Goal: Task Accomplishment & Management: Manage account settings

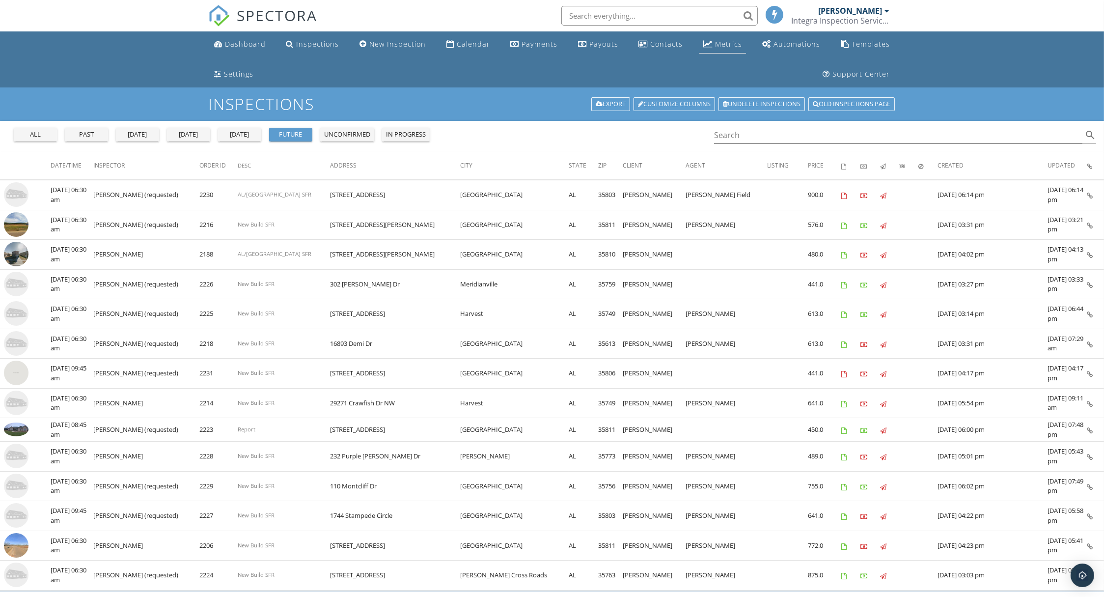
click at [717, 45] on div "Metrics" at bounding box center [728, 43] width 27 height 9
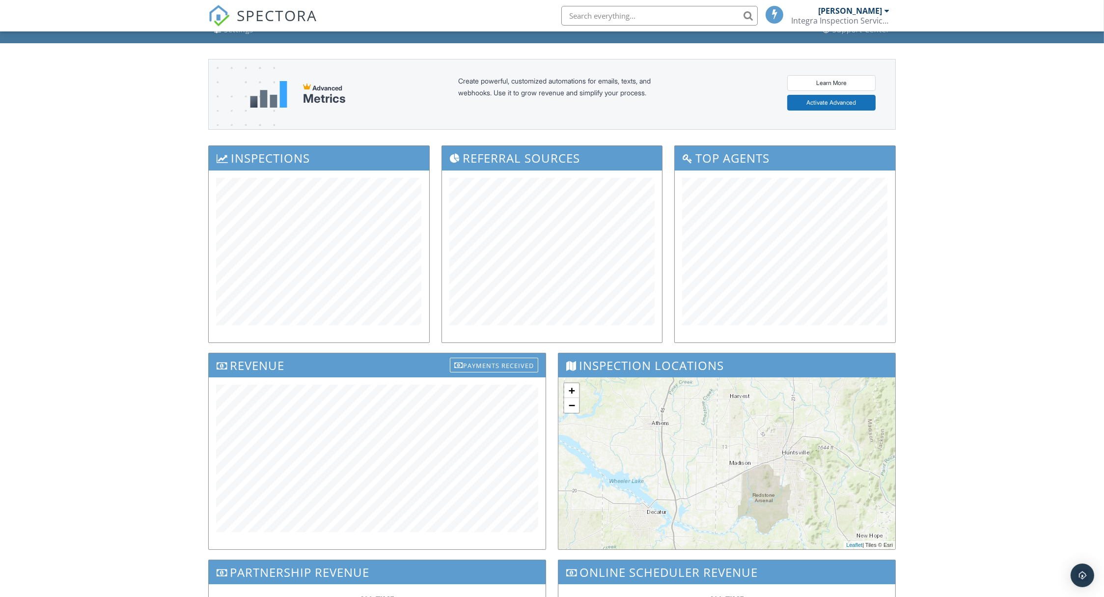
scroll to position [44, 0]
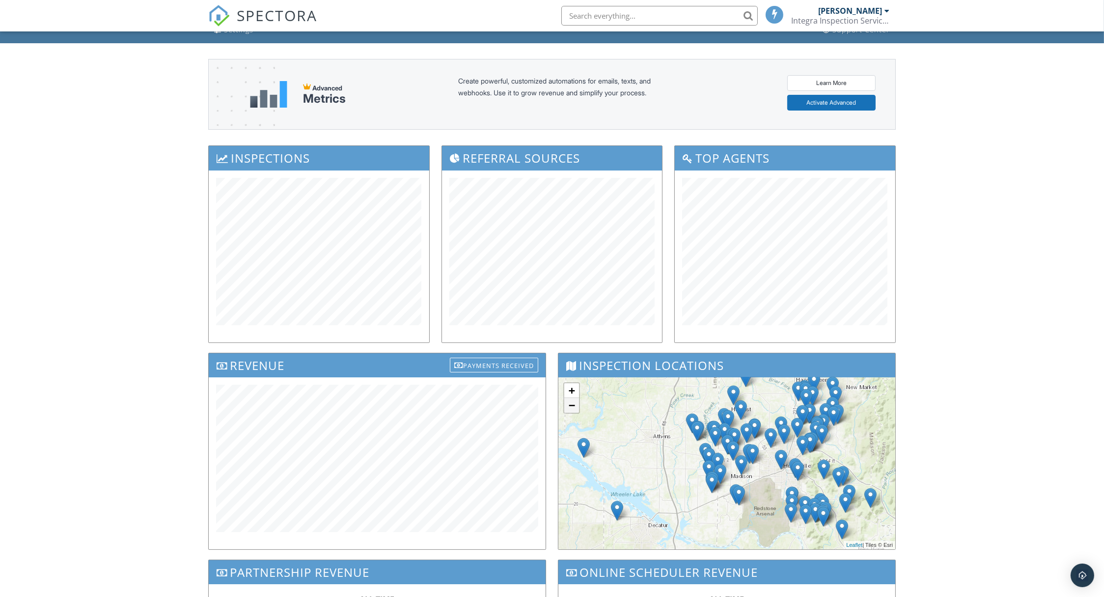
click at [569, 403] on link "−" at bounding box center [571, 405] width 15 height 15
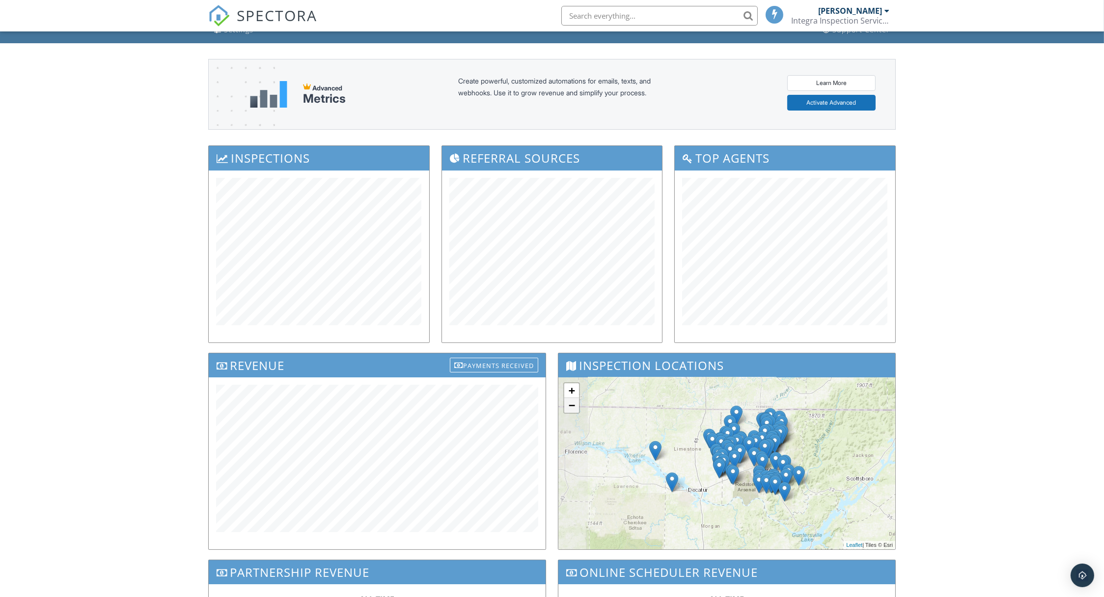
click at [569, 404] on link "−" at bounding box center [571, 405] width 15 height 15
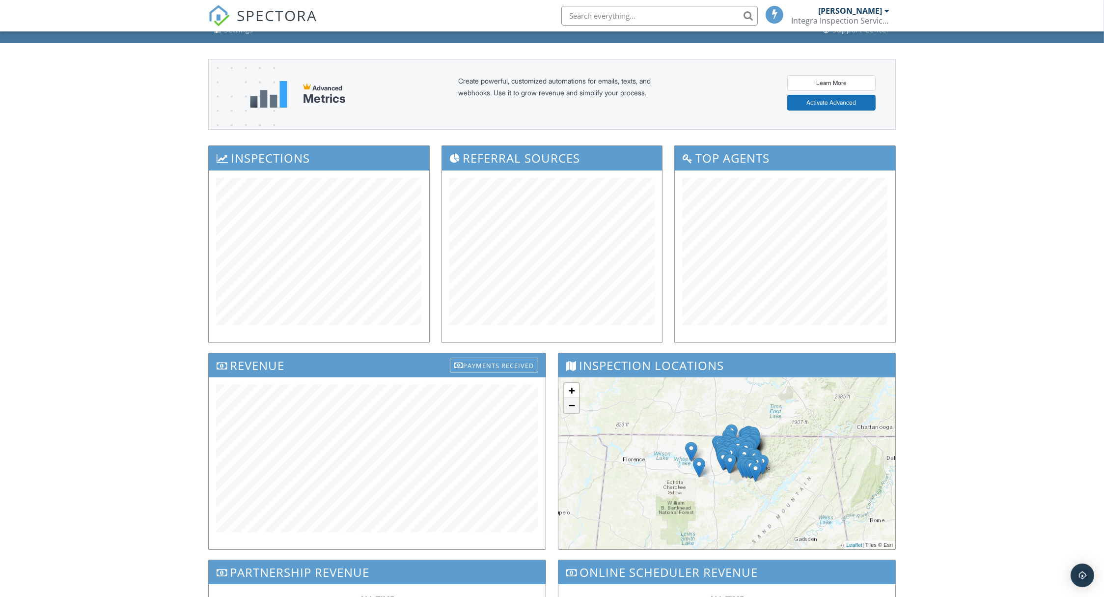
click at [568, 403] on link "−" at bounding box center [571, 405] width 15 height 15
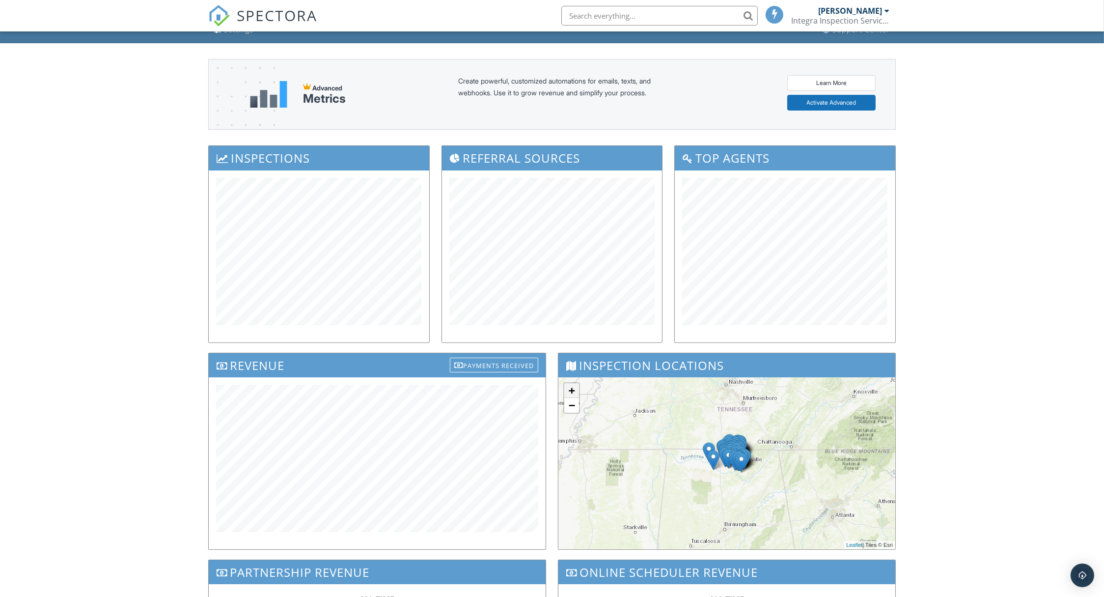
click at [569, 389] on link "+" at bounding box center [571, 390] width 15 height 15
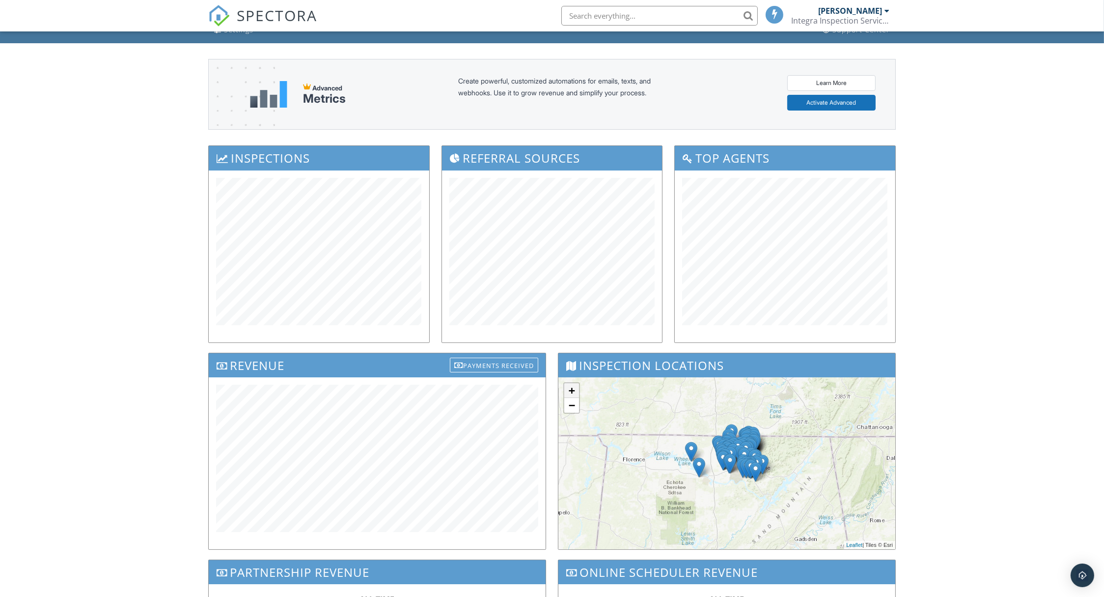
click at [572, 389] on link "+" at bounding box center [571, 390] width 15 height 15
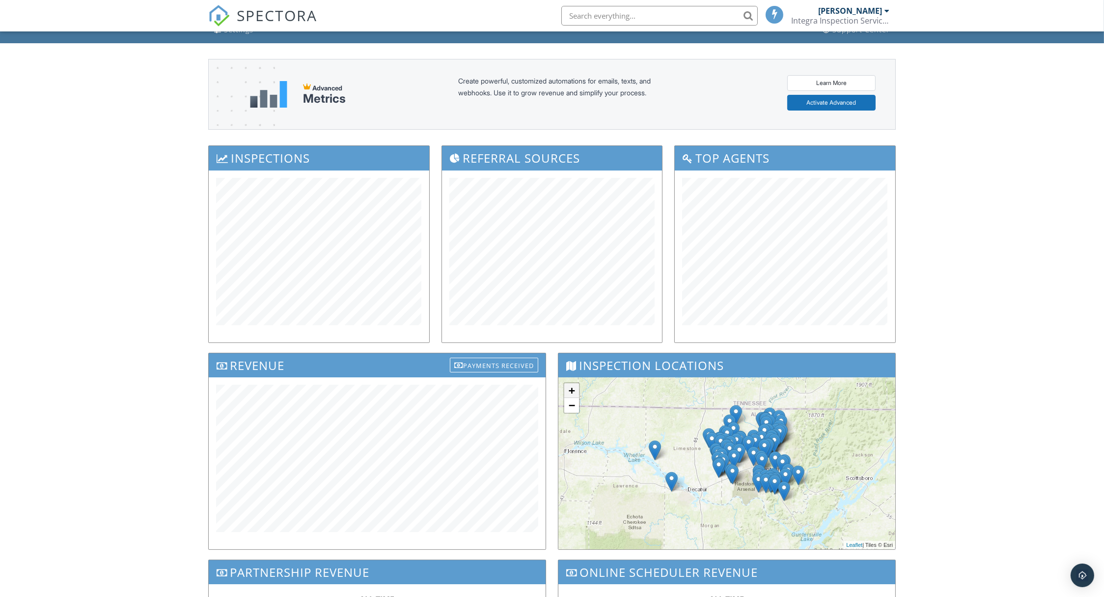
click at [572, 389] on link "+" at bounding box center [571, 390] width 15 height 15
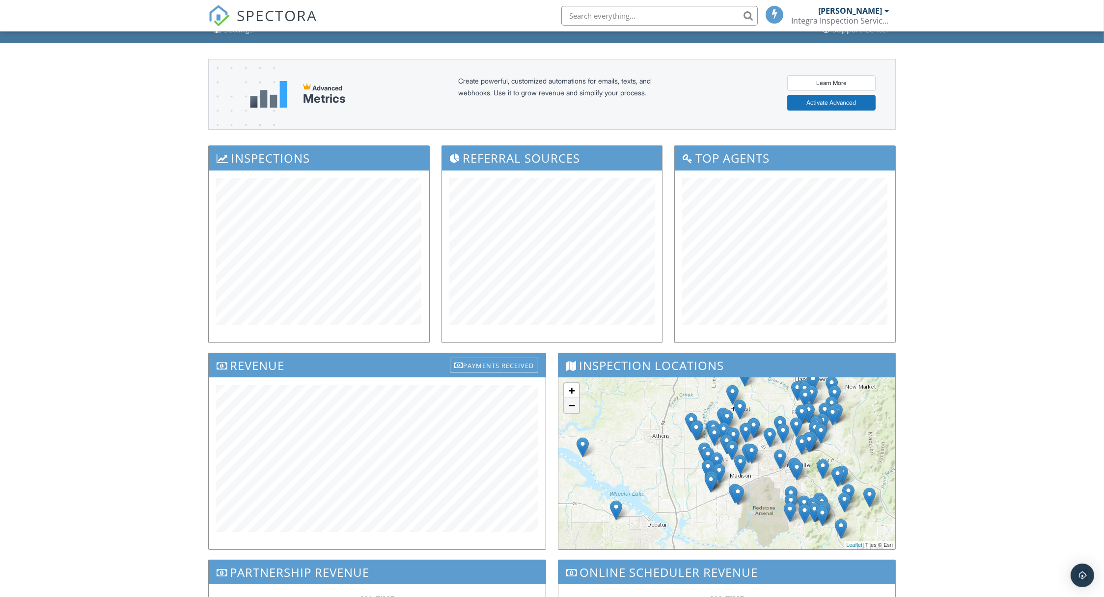
click at [575, 403] on link "−" at bounding box center [571, 405] width 15 height 15
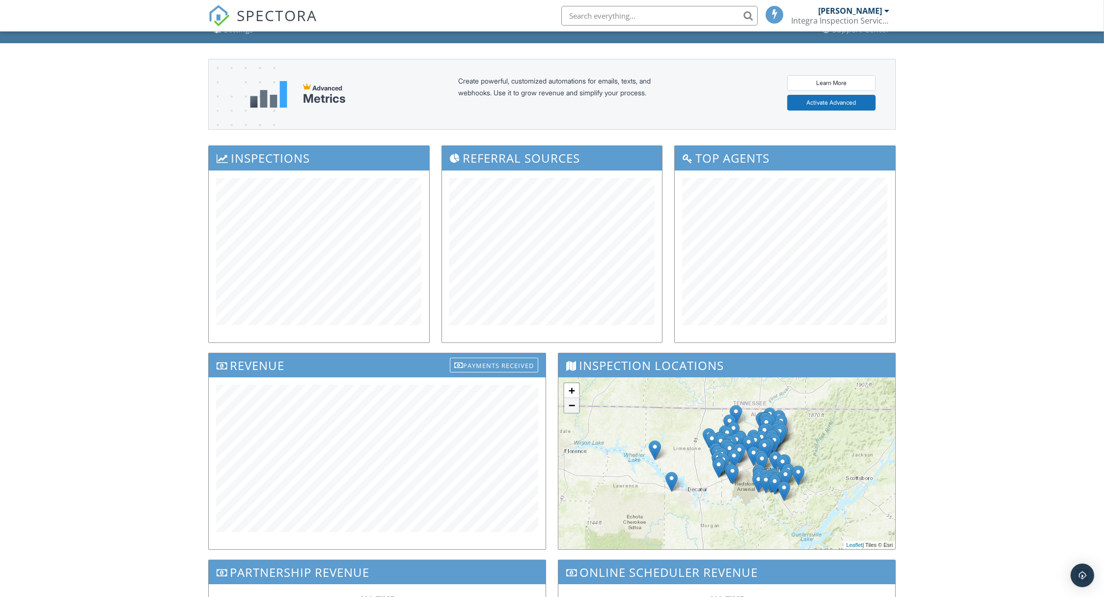
click at [575, 403] on link "−" at bounding box center [571, 405] width 15 height 15
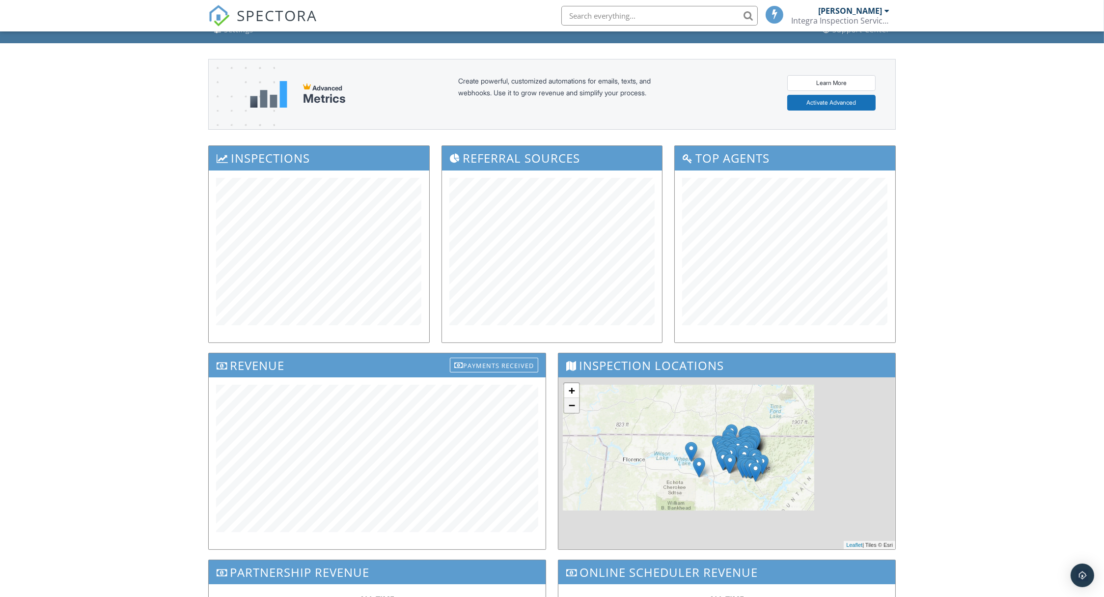
click at [574, 402] on link "−" at bounding box center [571, 405] width 15 height 15
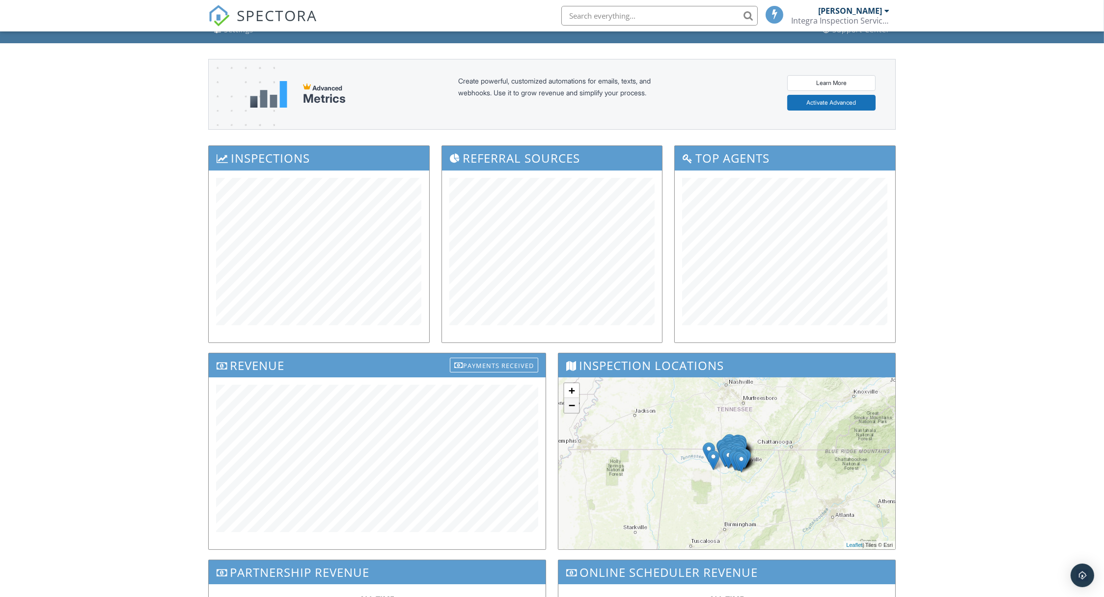
click at [574, 402] on link "−" at bounding box center [571, 405] width 15 height 15
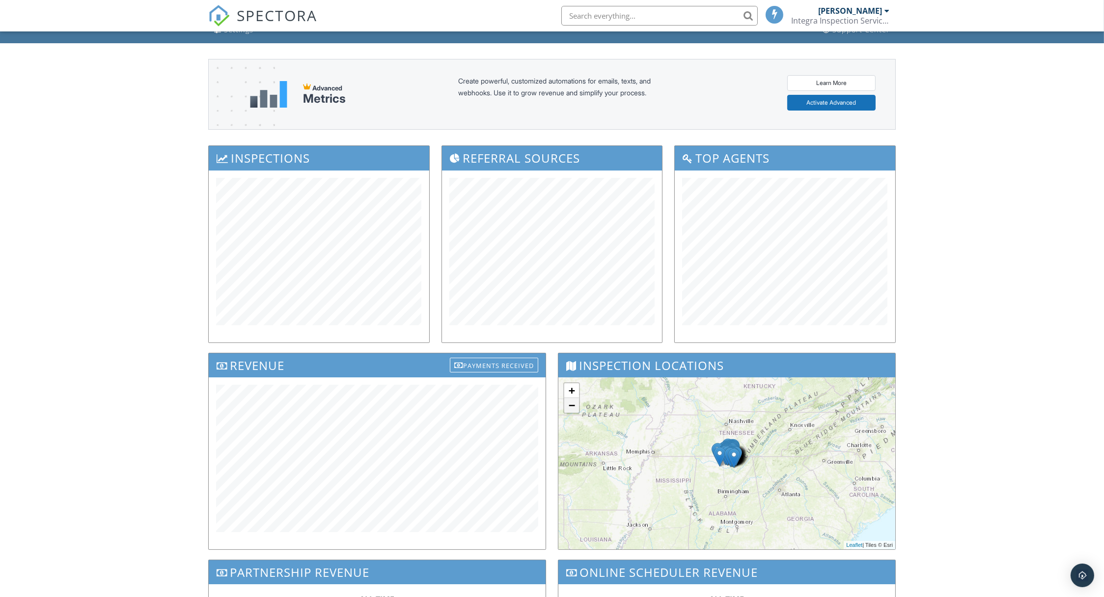
click at [574, 402] on link "−" at bounding box center [571, 405] width 15 height 15
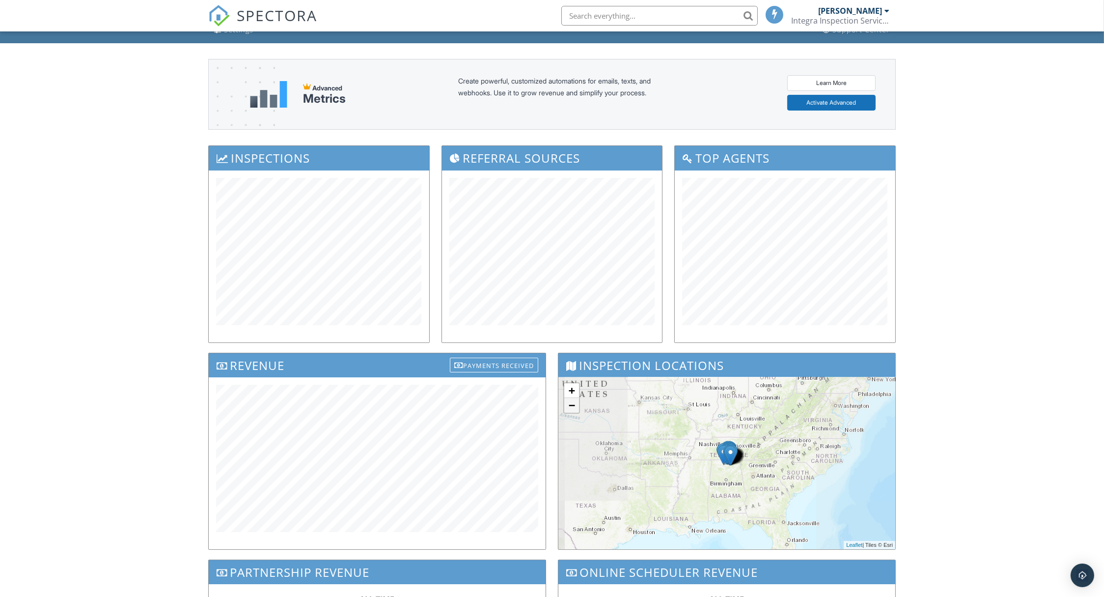
click at [574, 402] on link "−" at bounding box center [571, 405] width 15 height 15
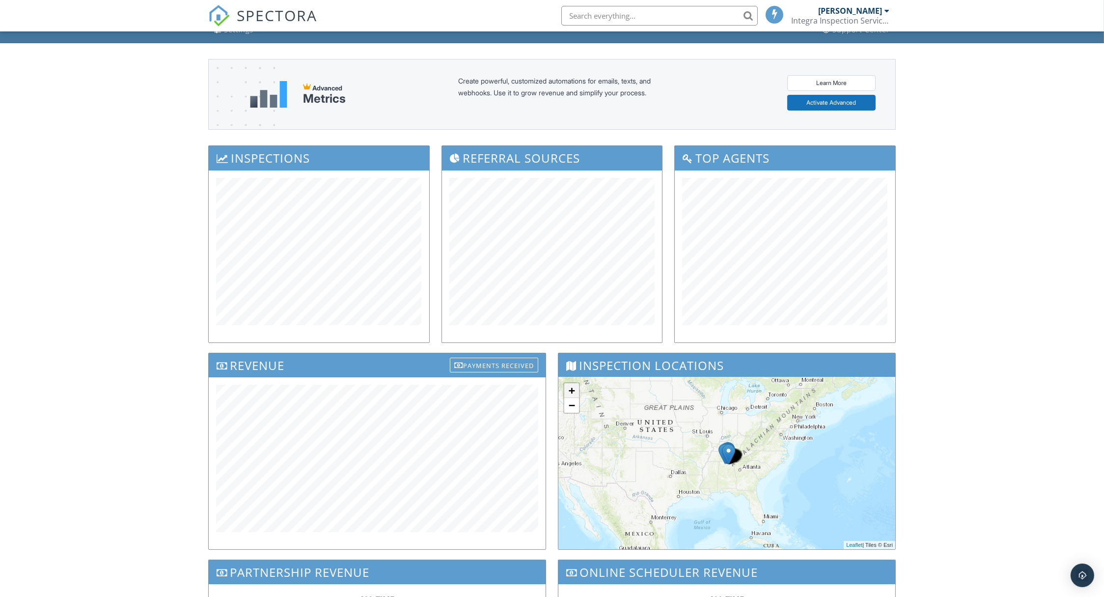
click at [570, 388] on link "+" at bounding box center [571, 390] width 15 height 15
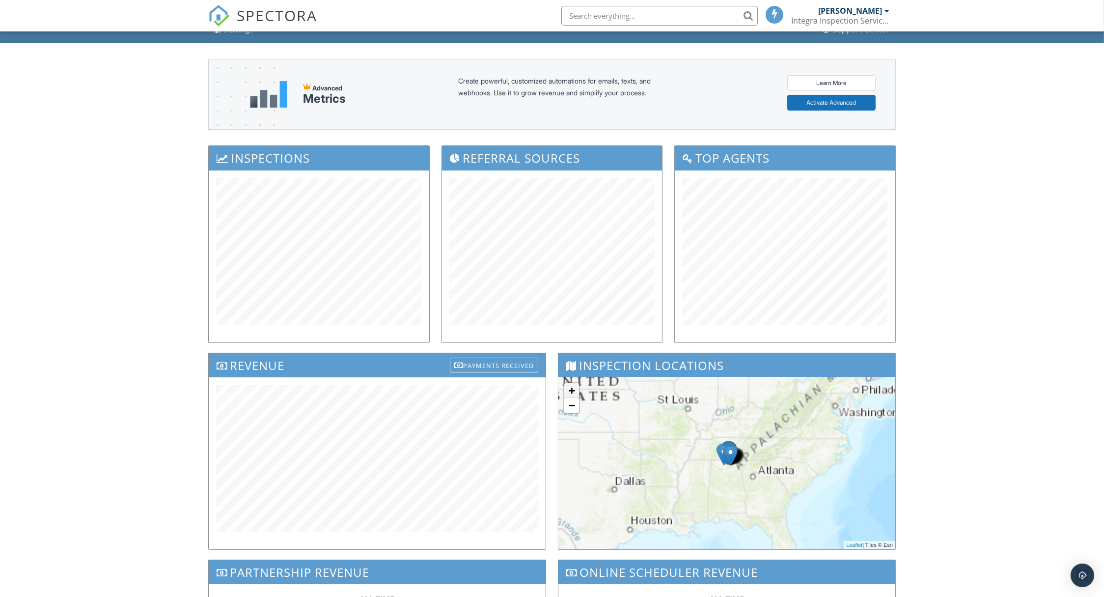
click at [570, 388] on link "+" at bounding box center [571, 390] width 15 height 15
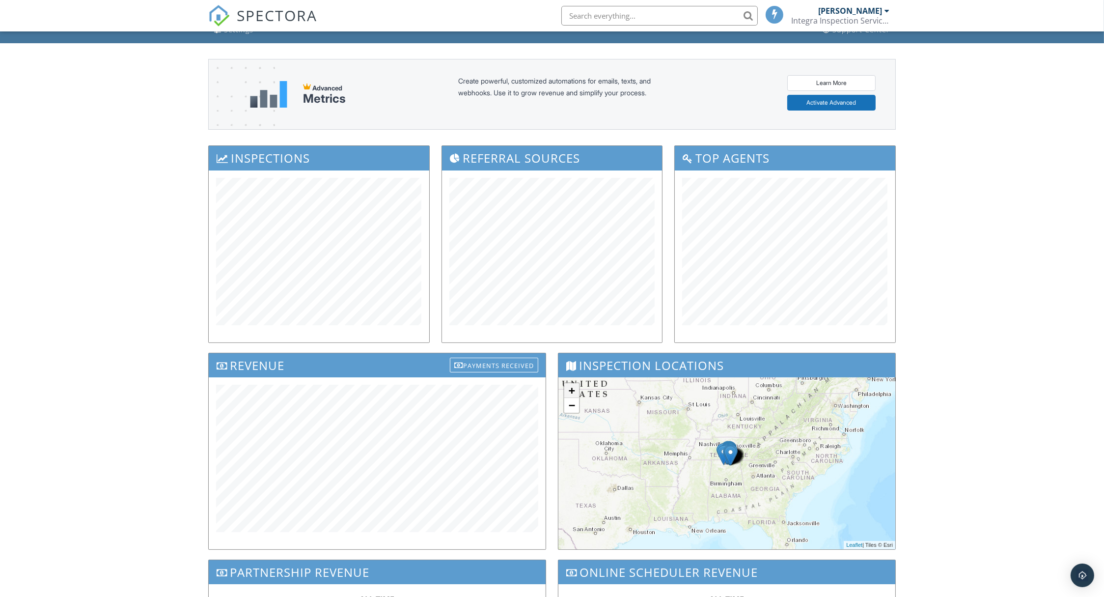
click at [570, 389] on link "+" at bounding box center [571, 390] width 15 height 15
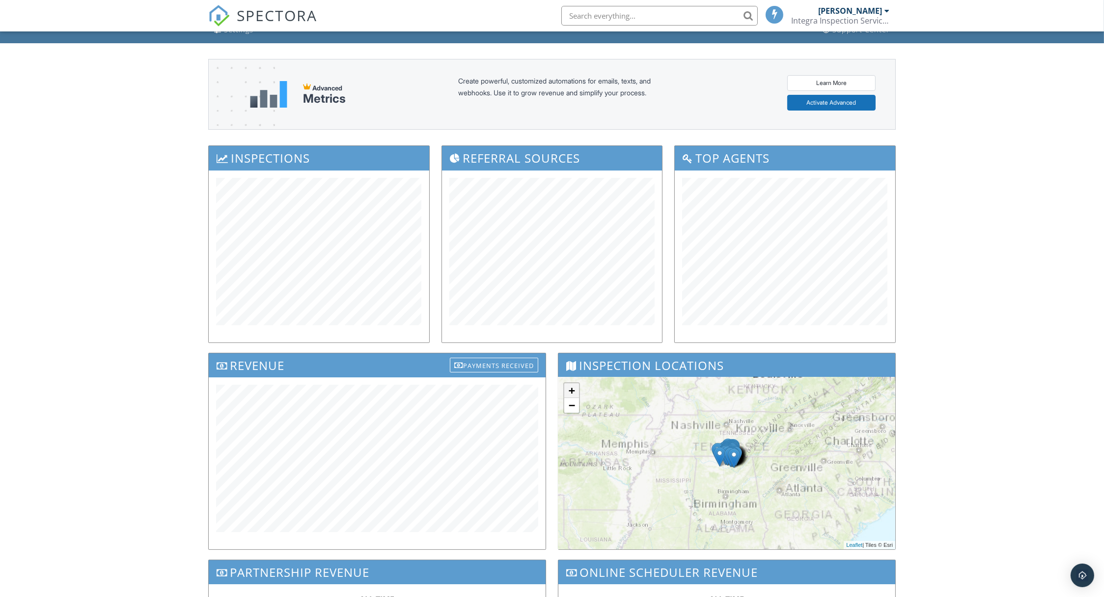
click at [570, 389] on link "+" at bounding box center [571, 390] width 15 height 15
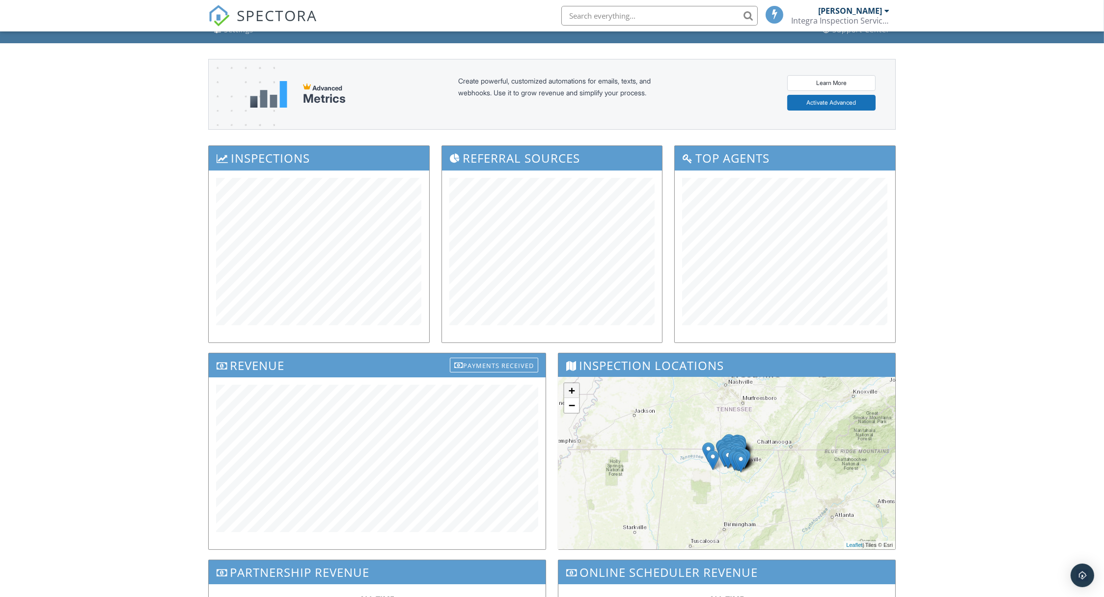
click at [570, 389] on link "+" at bounding box center [571, 390] width 15 height 15
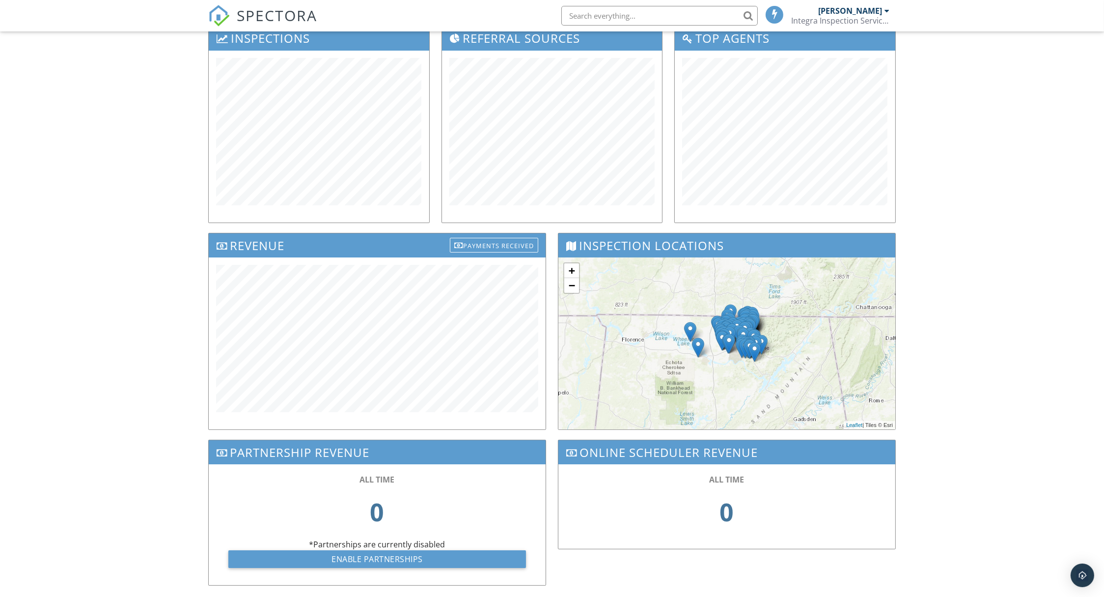
scroll to position [187, 0]
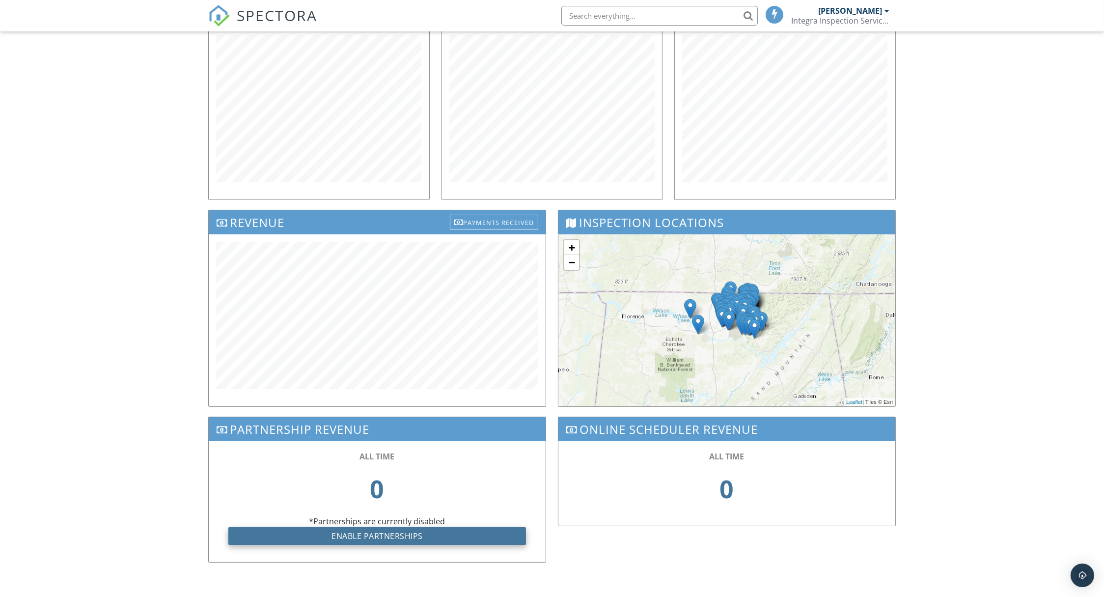
click at [405, 532] on link "Enable Partnerships" at bounding box center [377, 536] width 298 height 18
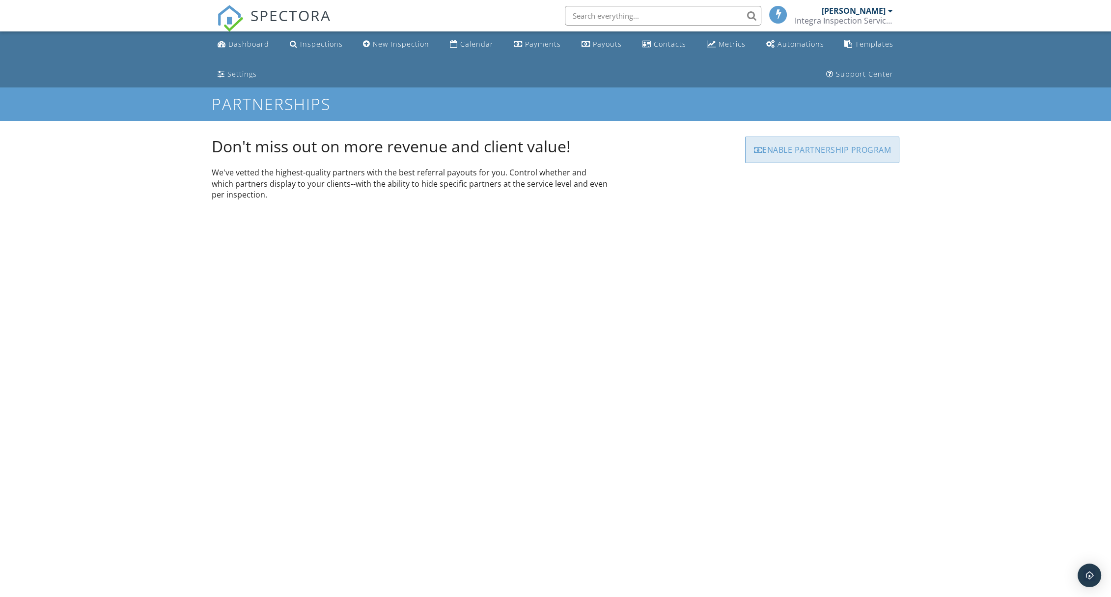
click at [801, 148] on div "Enable Partnership Program" at bounding box center [822, 150] width 154 height 27
checkbox input "true"
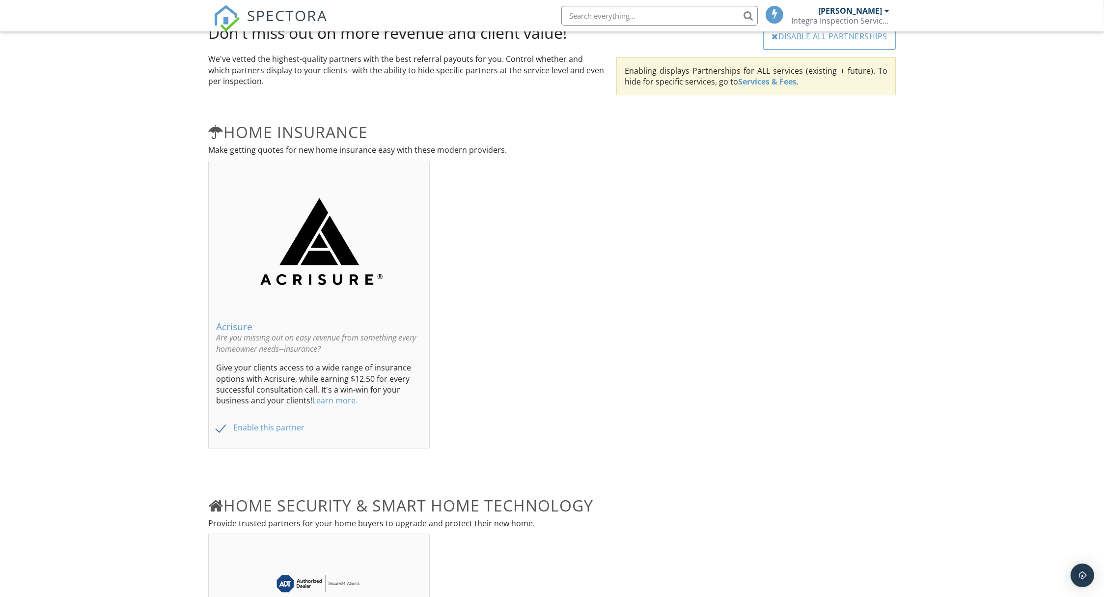
scroll to position [230, 0]
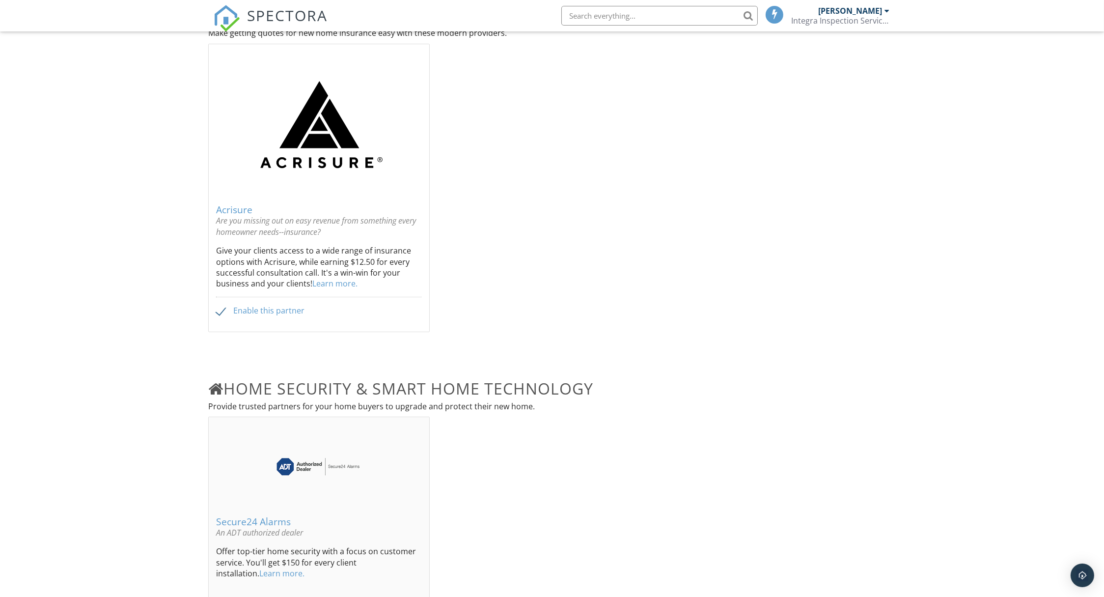
click at [280, 308] on label "Enable this partner" at bounding box center [260, 310] width 88 height 9
drag, startPoint x: 223, startPoint y: 313, endPoint x: 230, endPoint y: 312, distance: 6.9
click at [230, 312] on label "Enable this partner" at bounding box center [260, 310] width 88 height 9
click at [223, 312] on input "Enable this partner" at bounding box center [219, 312] width 6 height 6
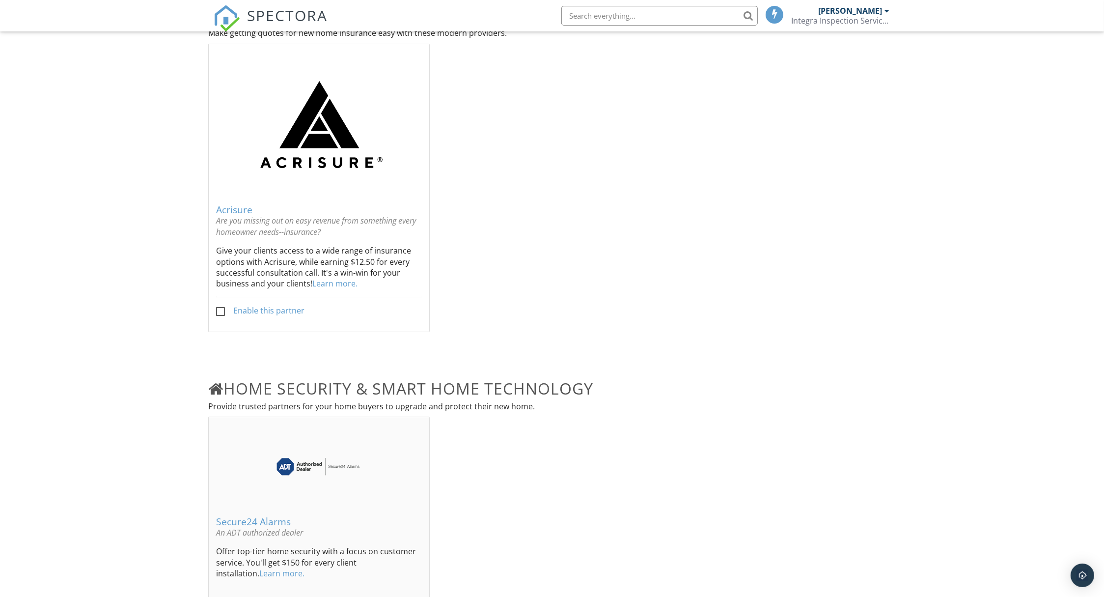
checkbox input "true"
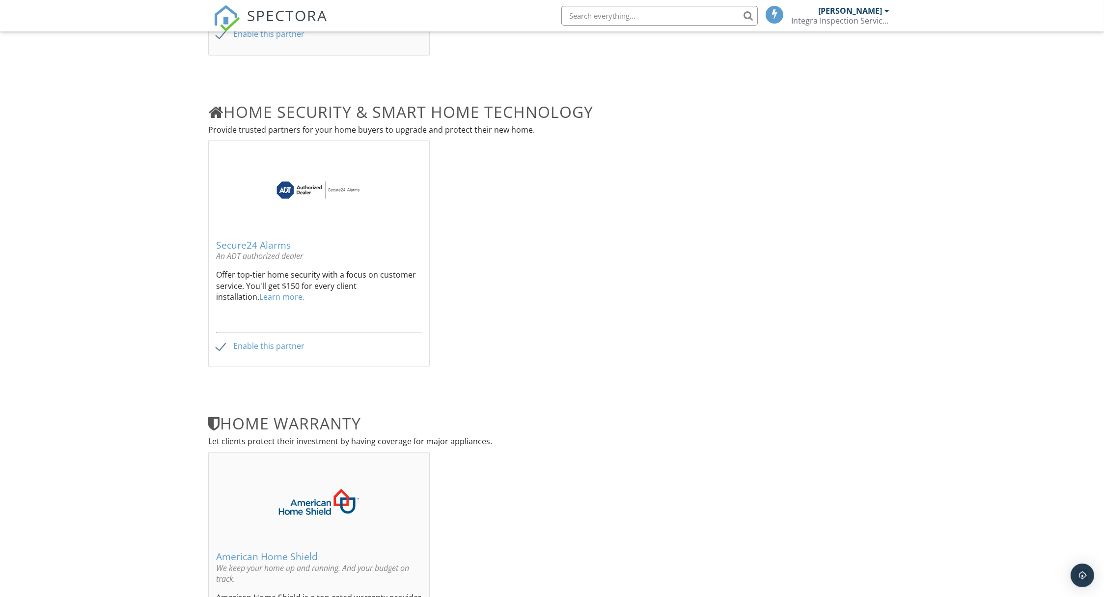
scroll to position [498, 0]
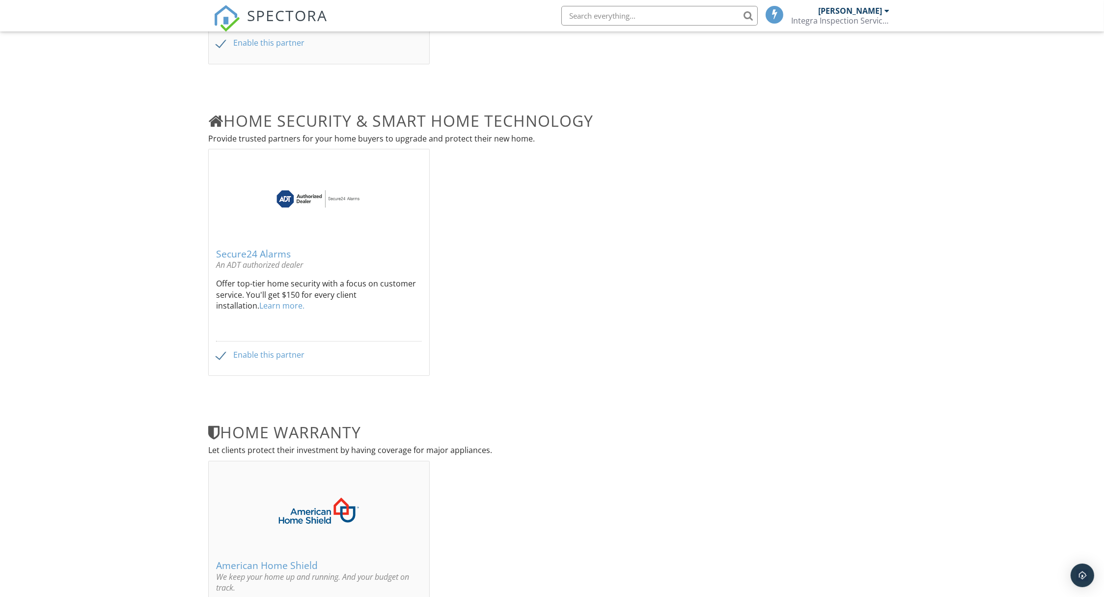
click at [226, 352] on label "Enable this partner" at bounding box center [260, 354] width 88 height 9
click at [216, 352] on div "Secure24 Alarms An ADT authorized dealer Offer top-tier home security with a fo…" at bounding box center [319, 274] width 221 height 202
click at [220, 354] on label "Enable this partner" at bounding box center [260, 354] width 88 height 9
click at [220, 354] on input "Enable this partner" at bounding box center [219, 356] width 6 height 6
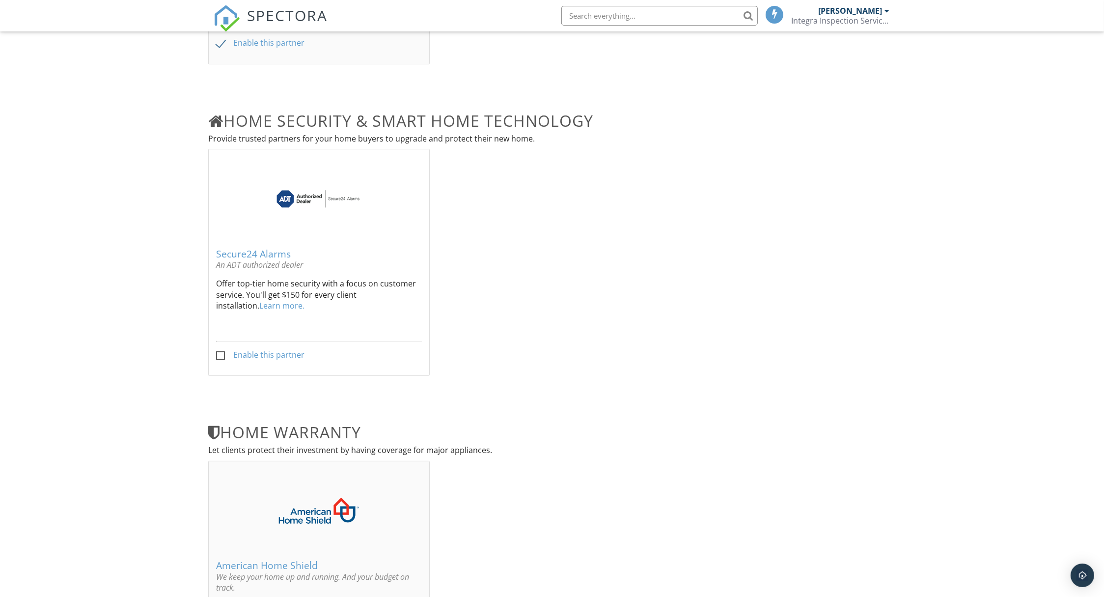
checkbox input "true"
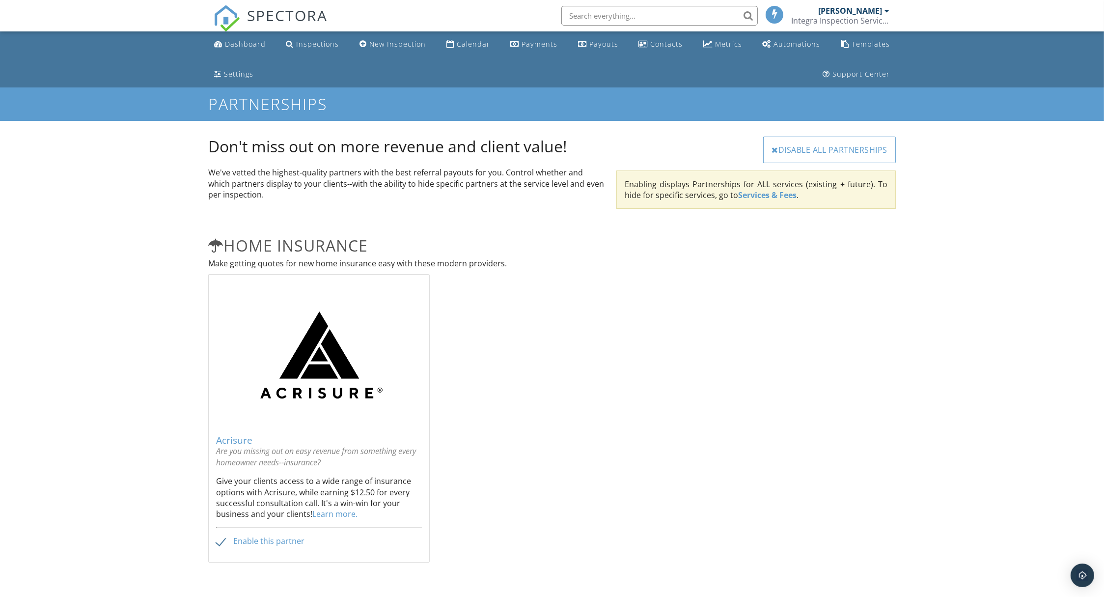
scroll to position [0, 0]
click at [323, 43] on div "Inspections" at bounding box center [318, 43] width 43 height 9
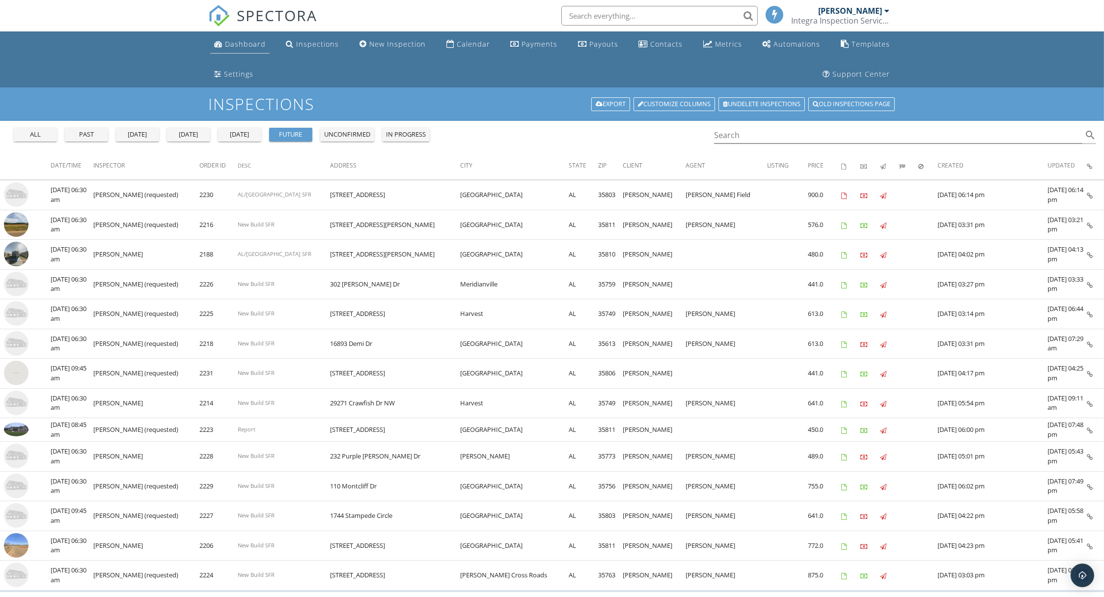
click at [235, 47] on div "Dashboard" at bounding box center [245, 43] width 41 height 9
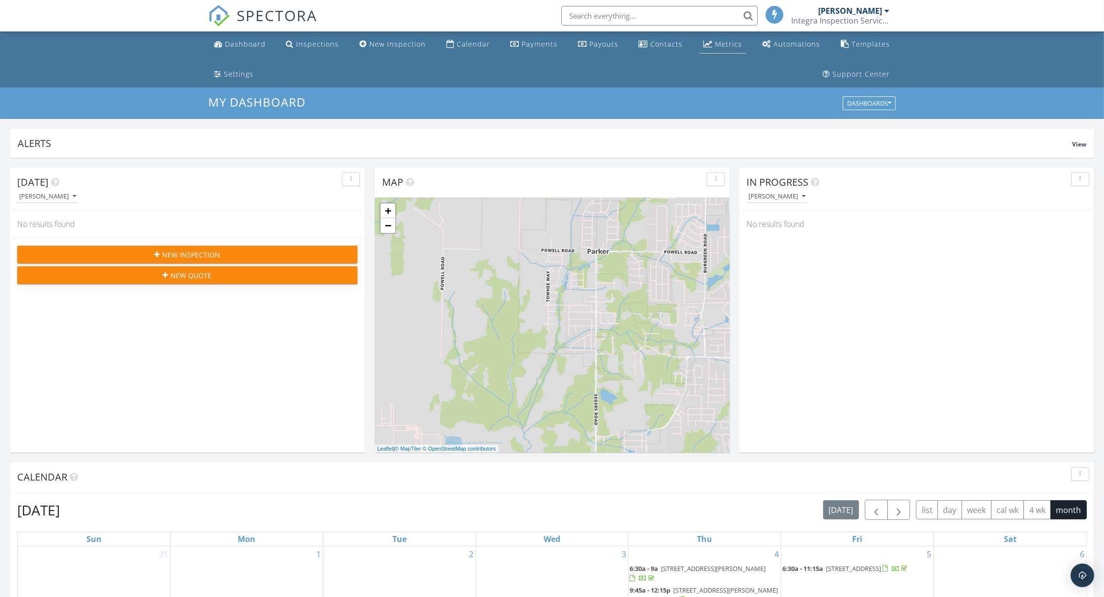
click at [720, 44] on div "Metrics" at bounding box center [728, 43] width 27 height 9
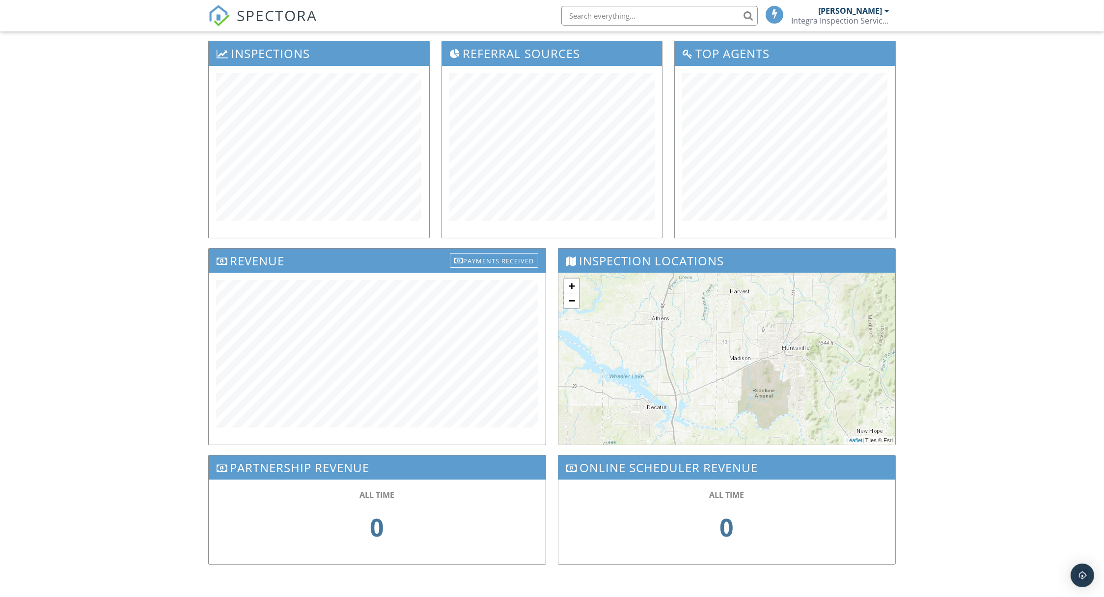
scroll to position [151, 0]
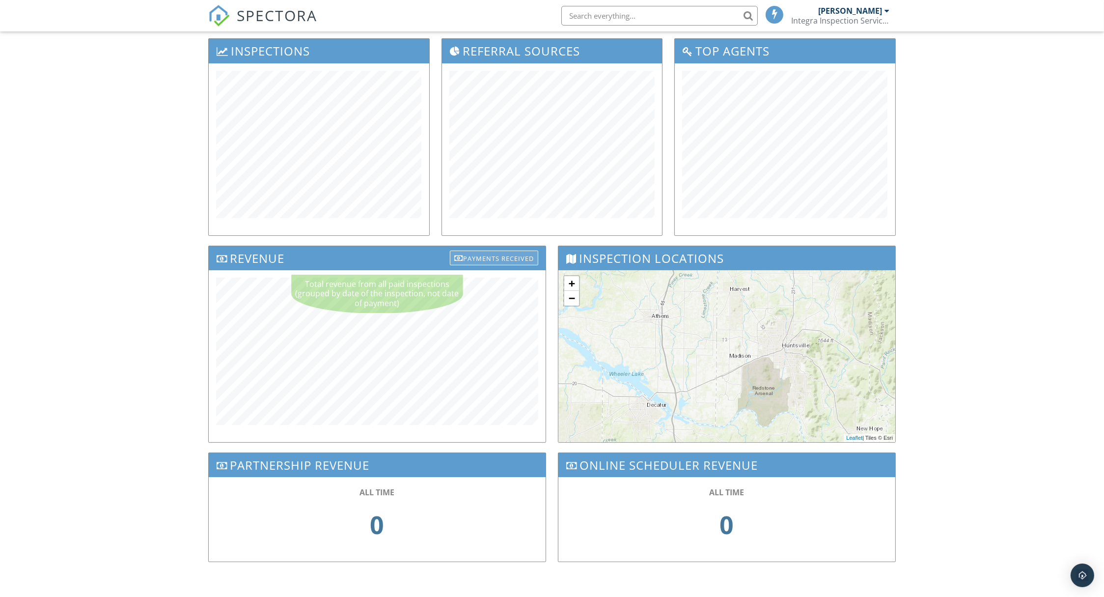
click at [505, 256] on div "Payments Received" at bounding box center [494, 258] width 88 height 15
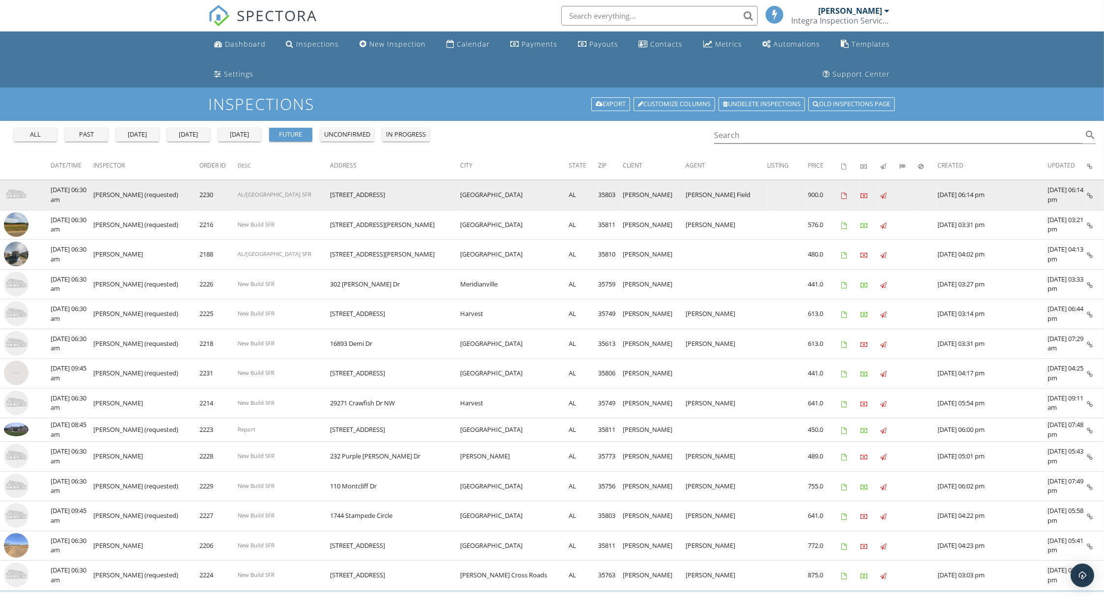
click at [15, 189] on img at bounding box center [16, 194] width 25 height 25
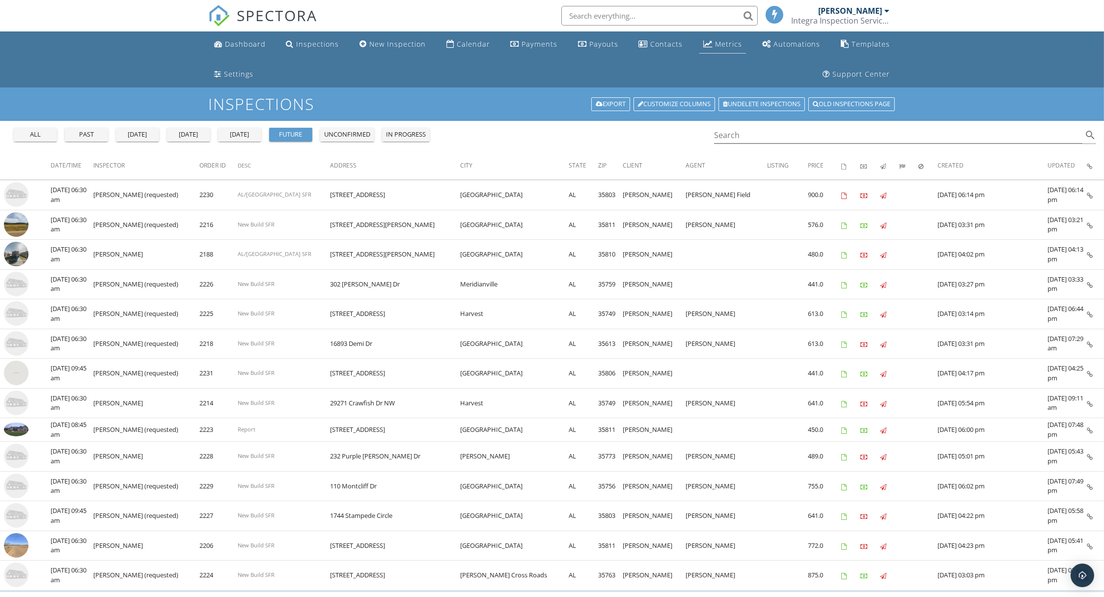
click at [720, 45] on div "Metrics" at bounding box center [728, 43] width 27 height 9
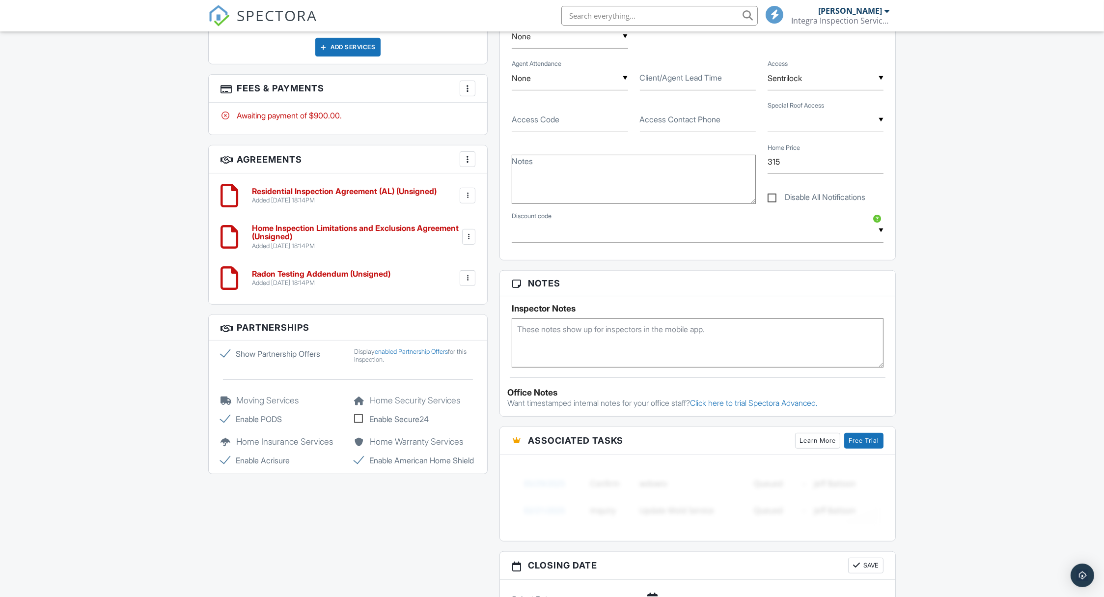
scroll to position [670, 0]
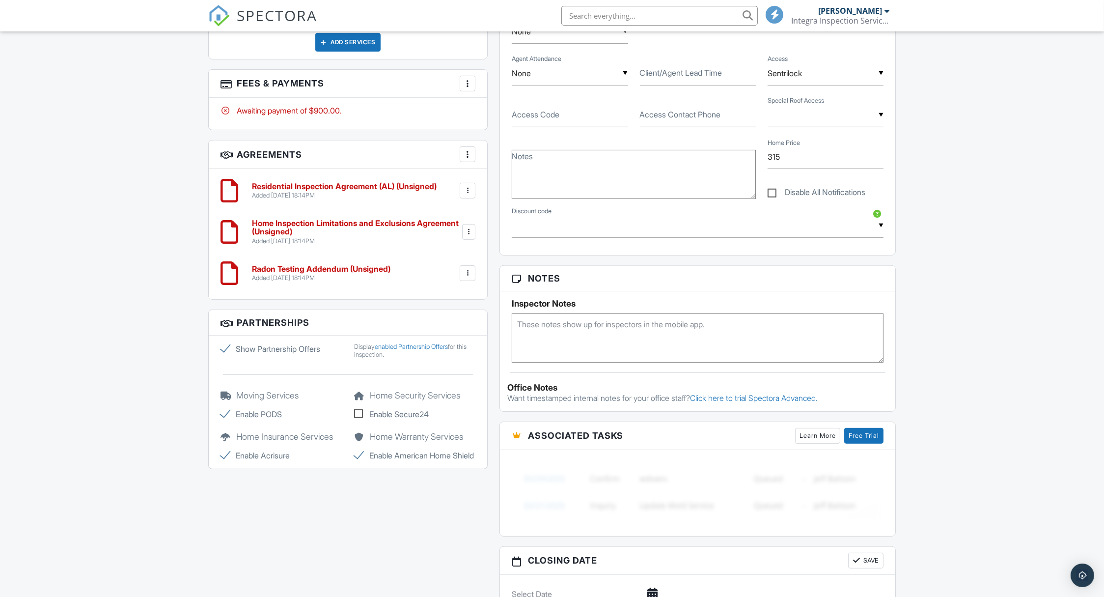
click at [357, 409] on label "Enable Secure24" at bounding box center [415, 414] width 122 height 12
click at [357, 412] on input "Enable Secure24" at bounding box center [357, 415] width 6 height 6
checkbox input "true"
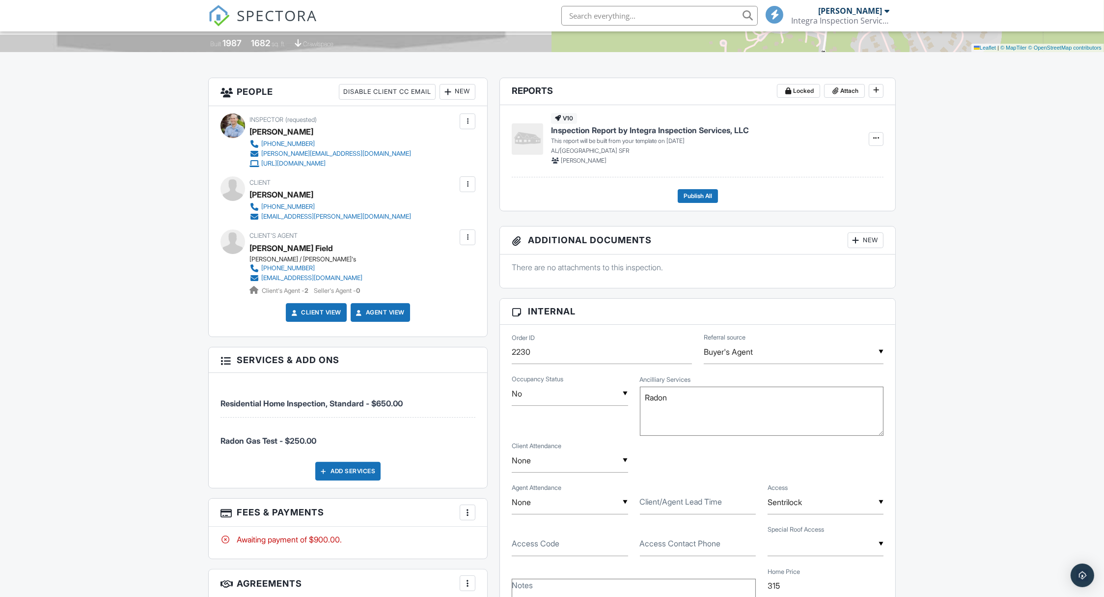
scroll to position [223, 0]
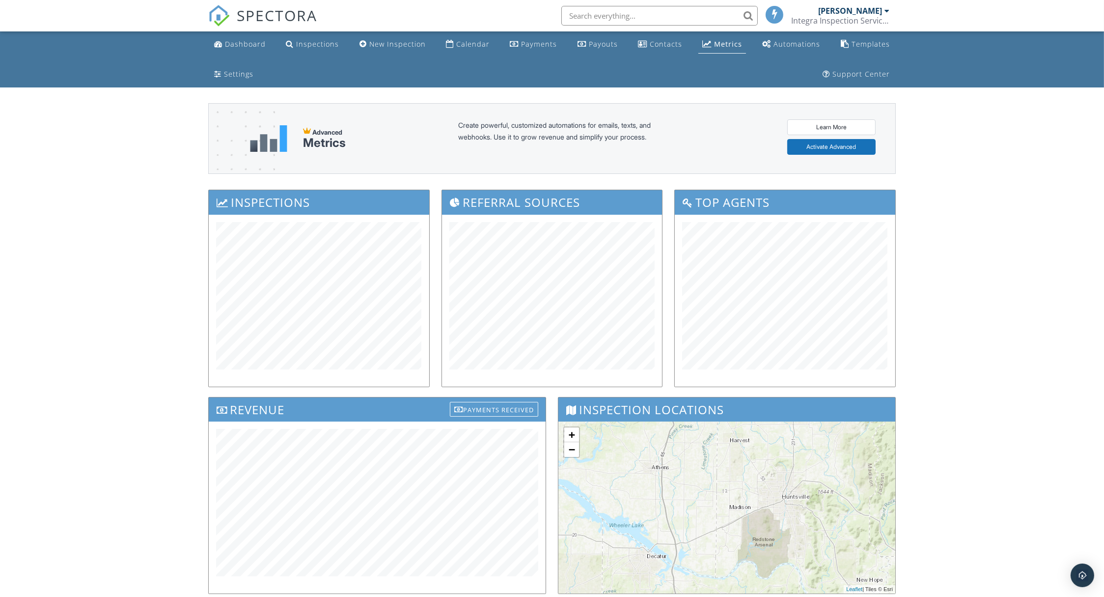
click at [482, 402] on div "Payments Received" at bounding box center [494, 409] width 88 height 15
